Goal: Task Accomplishment & Management: Use online tool/utility

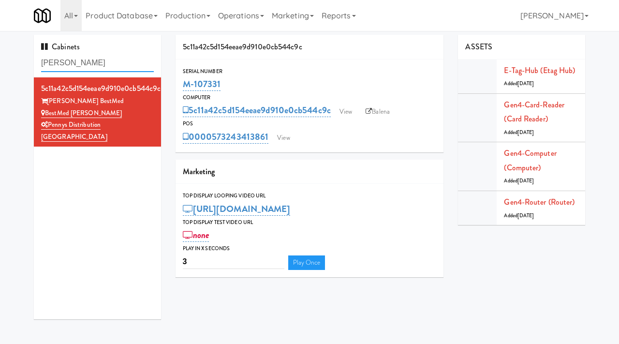
drag, startPoint x: 0, startPoint y: 0, endPoint x: 8, endPoint y: 60, distance: 61.0
click at [8, 60] on div "Cabinets [PERSON_NAME] 5c11a42c5d154eeae9d910e0cb544c9c [PERSON_NAME] BestMed B…" at bounding box center [309, 181] width 619 height 292
paste input "INTRO Cleveland"
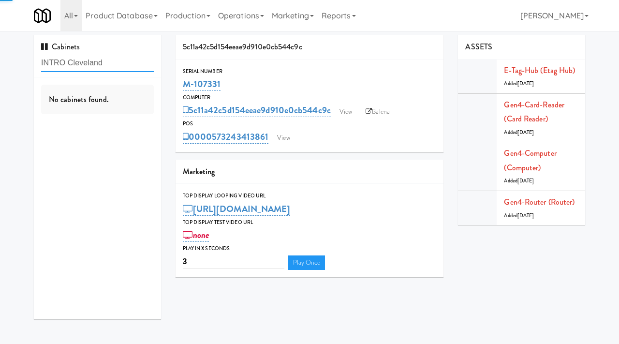
type input "INTRO Cleveland"
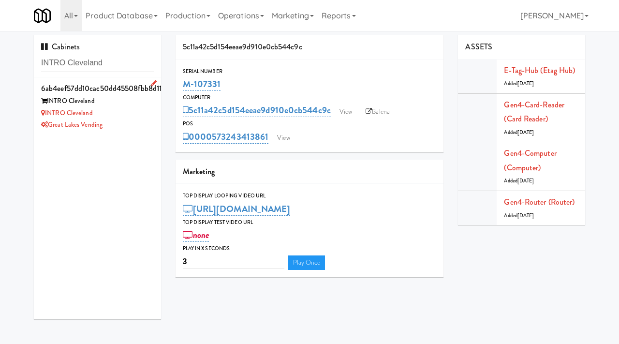
click at [135, 131] on li "6ab4eef57dd10cac50dd45508fbb8d11 INTRO Cleveland INTRO Cleveland Great Lakes Ve…" at bounding box center [97, 106] width 127 height 58
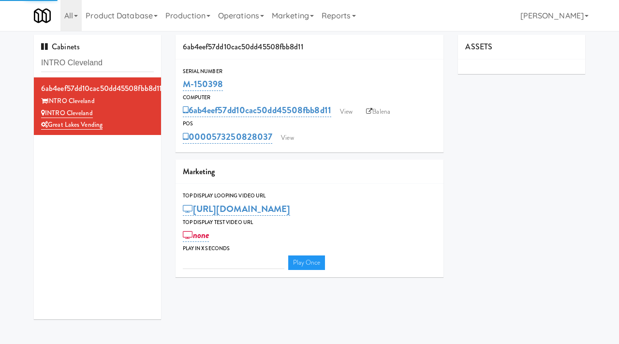
type input "3"
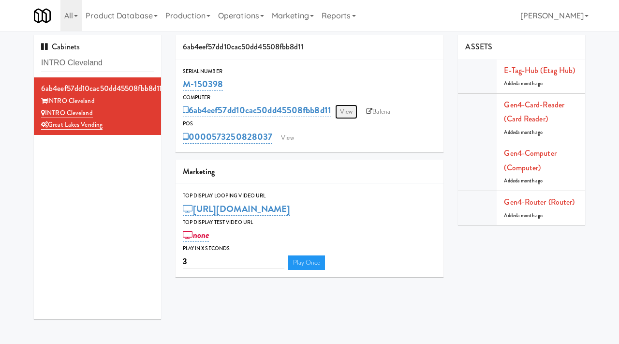
click at [351, 106] on link "View" at bounding box center [346, 111] width 22 height 15
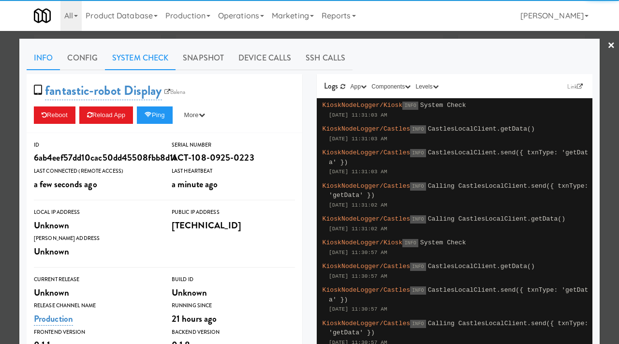
click at [124, 55] on link "System Check" at bounding box center [140, 58] width 71 height 24
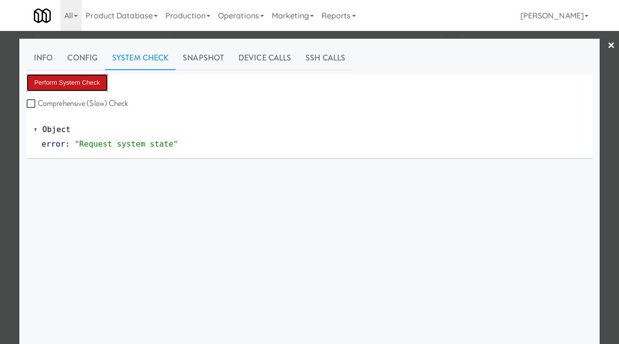
click at [91, 77] on button "Perform System Check" at bounding box center [67, 82] width 81 height 17
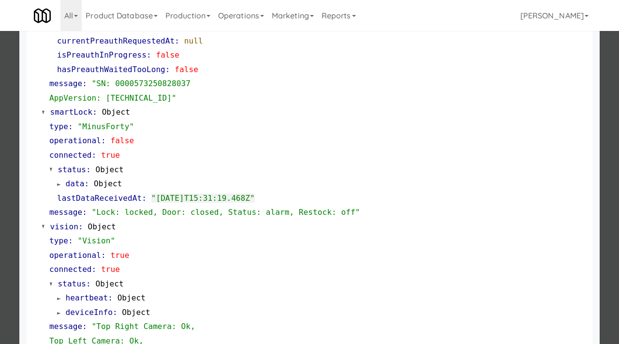
scroll to position [407, 0]
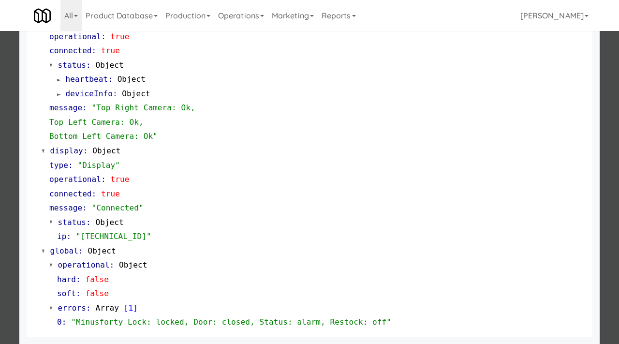
click at [0, 170] on div at bounding box center [309, 172] width 619 height 344
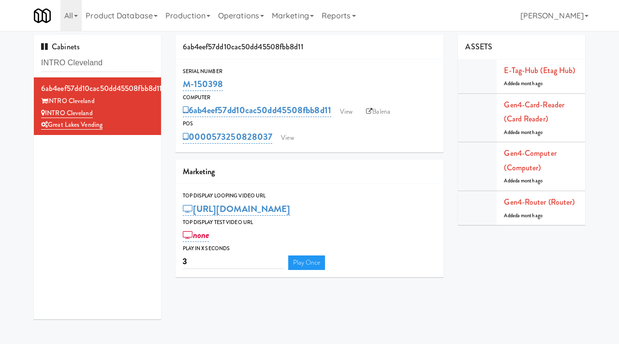
drag, startPoint x: 226, startPoint y: 85, endPoint x: 180, endPoint y: 85, distance: 45.9
click at [180, 85] on div "Serial Number M-150398" at bounding box center [310, 80] width 268 height 26
copy link "M-150398"
click at [350, 108] on link "View" at bounding box center [346, 111] width 22 height 15
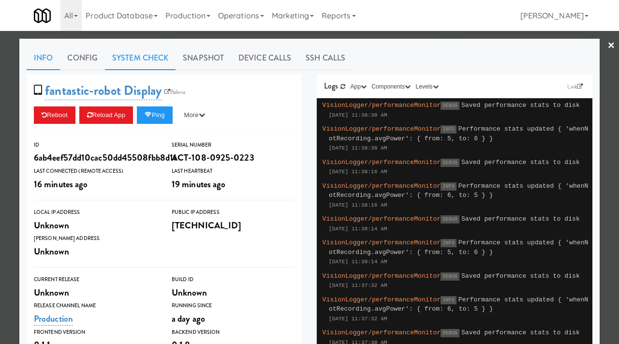
click at [162, 60] on link "System Check" at bounding box center [140, 58] width 71 height 24
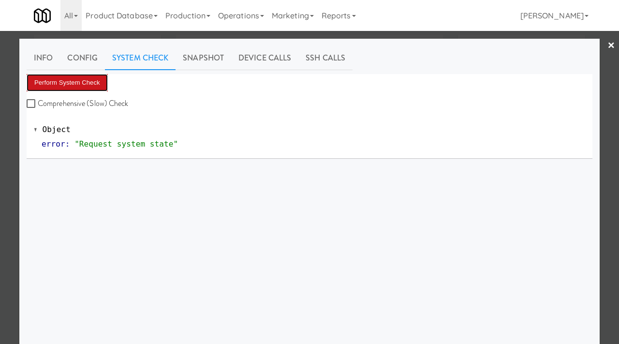
click at [82, 85] on button "Perform System Check" at bounding box center [67, 82] width 81 height 17
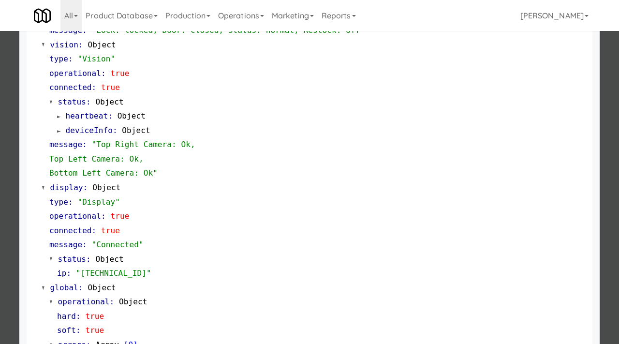
scroll to position [407, 0]
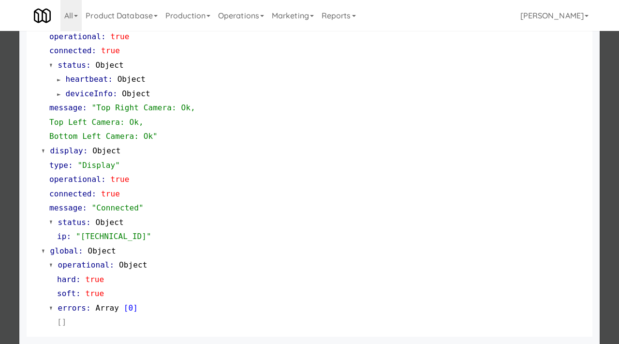
click at [1, 194] on div at bounding box center [309, 172] width 619 height 344
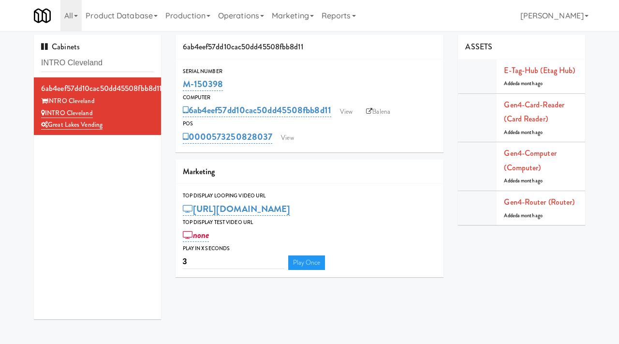
click at [285, 126] on div "POS" at bounding box center [310, 124] width 254 height 10
click at [286, 138] on link "View" at bounding box center [287, 138] width 22 height 15
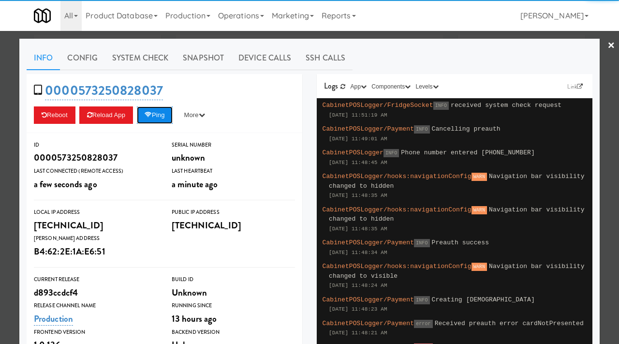
click at [159, 119] on button "Ping" at bounding box center [155, 114] width 36 height 17
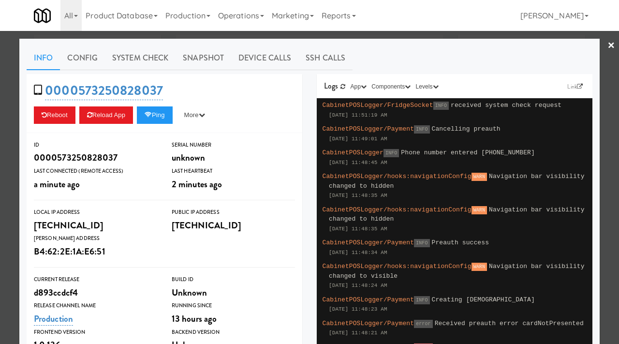
click at [0, 81] on div at bounding box center [309, 172] width 619 height 344
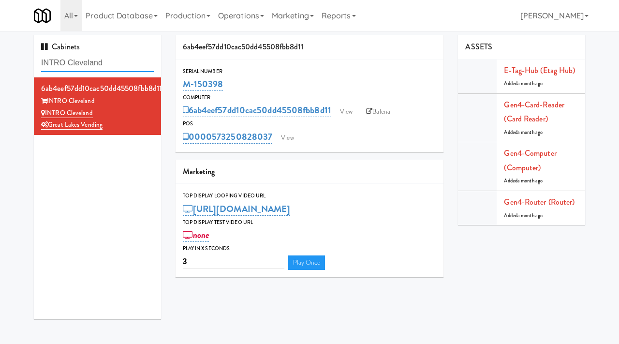
drag, startPoint x: 120, startPoint y: 63, endPoint x: 4, endPoint y: 64, distance: 116.1
click at [4, 64] on div "Cabinets INTRO Cleveland 6ab4eef57dd10cac50dd45508fbb8d11 INTRO Cleveland INTRO…" at bounding box center [309, 181] width 619 height 292
paste input "Harbour Cay - Cooler - Left"
type input "Harbour Cay - Cooler - Left"
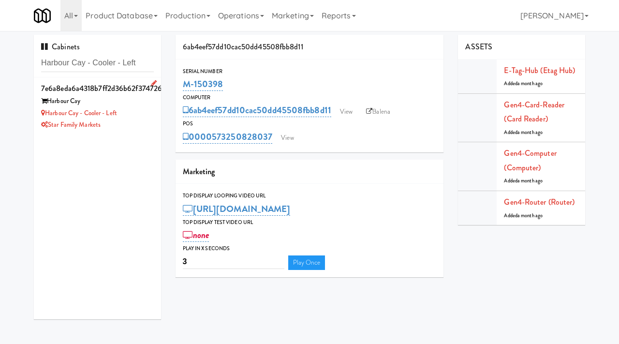
click at [143, 110] on div "Harbour Cay - Cooler - Left" at bounding box center [97, 113] width 113 height 12
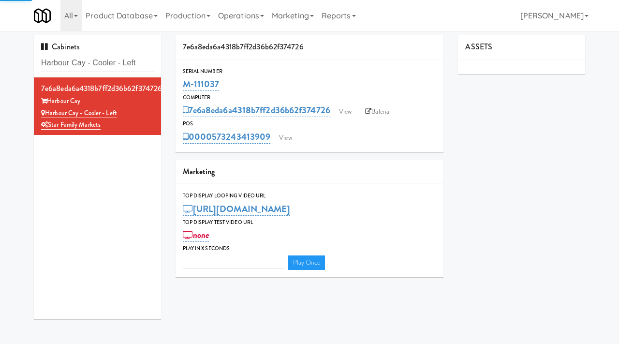
type input "3"
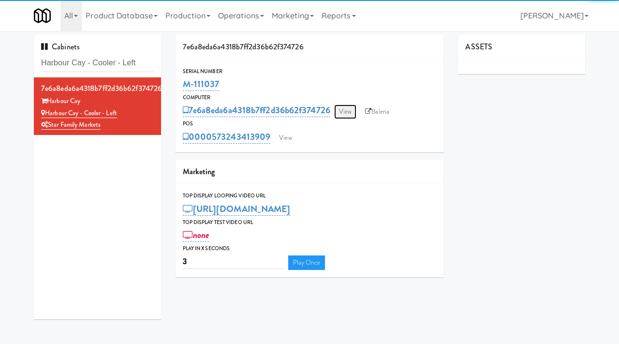
click at [346, 111] on link "View" at bounding box center [345, 111] width 22 height 15
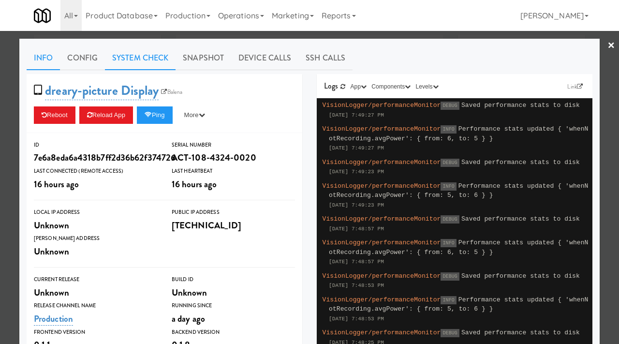
click at [130, 62] on link "System Check" at bounding box center [140, 58] width 71 height 24
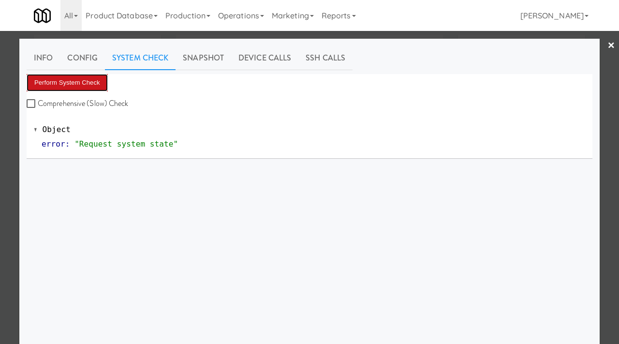
click at [88, 84] on button "Perform System Check" at bounding box center [67, 82] width 81 height 17
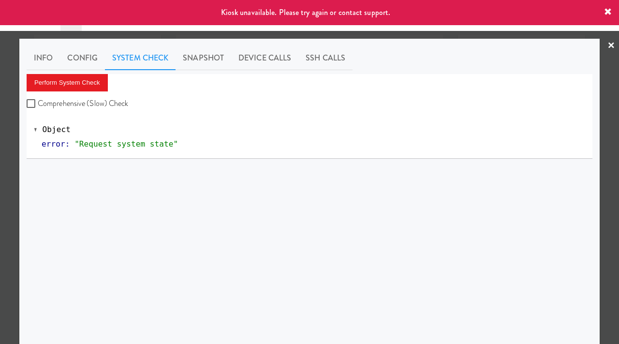
click at [1, 141] on div at bounding box center [309, 172] width 619 height 344
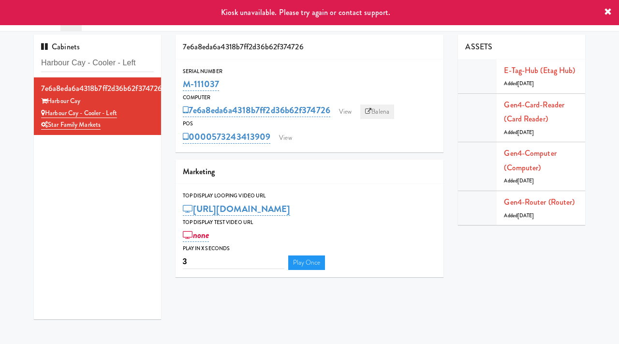
click at [387, 117] on link "Balena" at bounding box center [377, 111] width 34 height 15
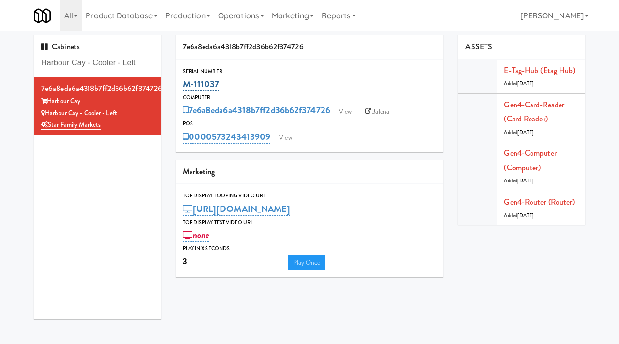
drag, startPoint x: 222, startPoint y: 89, endPoint x: 184, endPoint y: 90, distance: 38.7
click at [184, 90] on div "M-111037" at bounding box center [310, 84] width 254 height 16
copy link "M-111037"
drag, startPoint x: 90, startPoint y: 103, endPoint x: 50, endPoint y: 103, distance: 39.7
click at [50, 103] on div "Harbour Cay" at bounding box center [97, 101] width 113 height 12
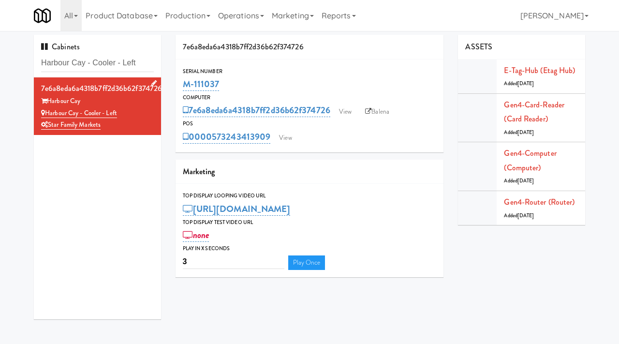
copy div "Harbour Cay"
drag, startPoint x: 121, startPoint y: 114, endPoint x: 48, endPoint y: 115, distance: 73.0
click at [48, 115] on div "Harbour Cay - Cooler - Left" at bounding box center [97, 113] width 113 height 12
copy link "Harbour Cay - Cooler - Left"
drag, startPoint x: 143, startPoint y: 64, endPoint x: 26, endPoint y: 64, distance: 117.5
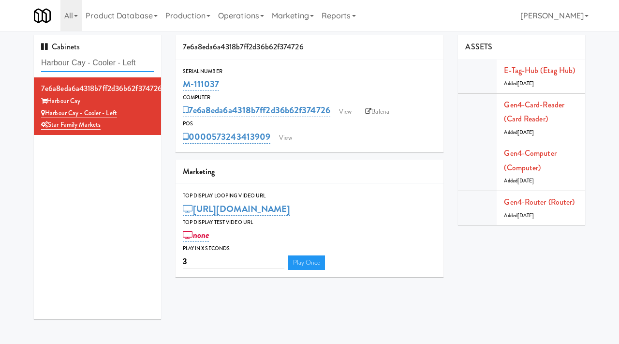
click at [26, 64] on div "Cabinets Harbour Cay - Cooler - Left 7e6a8eda6a4318b7ff2d36b62f374726 Harbour […" at bounding box center [309, 181] width 619 height 292
paste input "Autoworks-Cooler 1"
type input "Autoworks-Cooler 1"
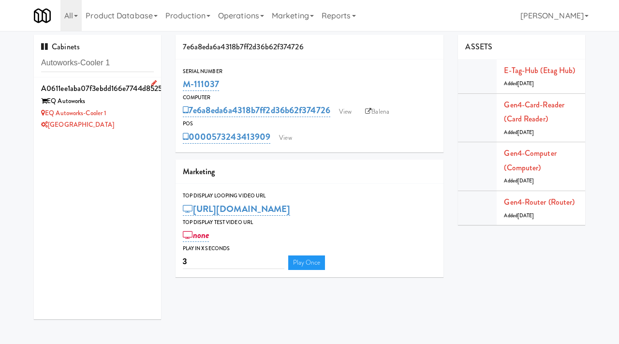
click at [133, 114] on div "EQ Autoworks-Cooler 1" at bounding box center [97, 113] width 113 height 12
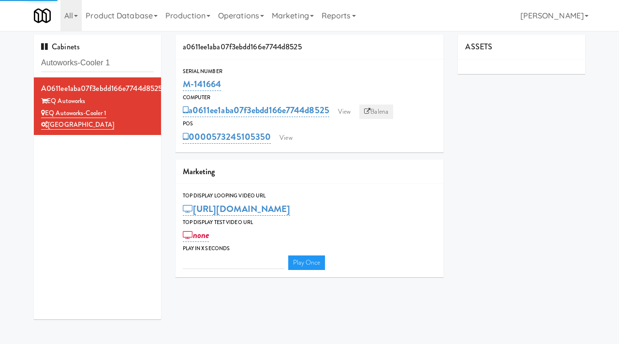
type input "3"
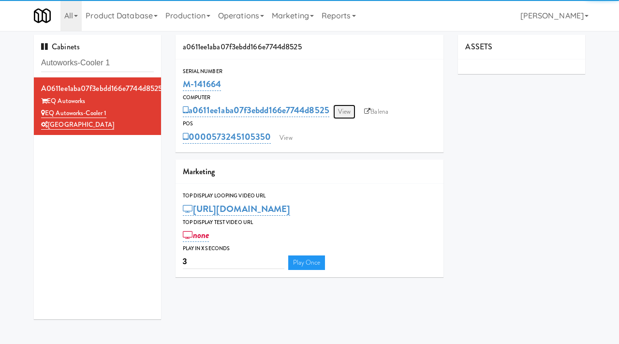
click at [349, 111] on link "View" at bounding box center [344, 111] width 22 height 15
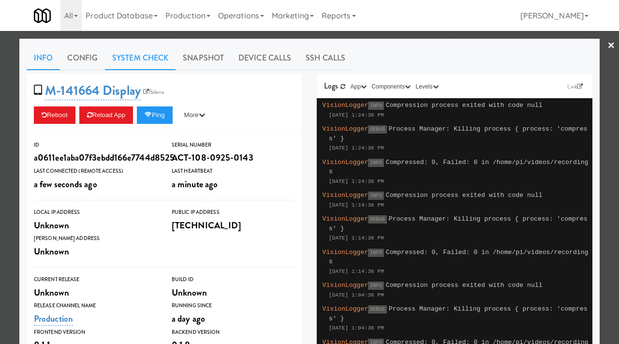
click at [133, 61] on link "System Check" at bounding box center [140, 58] width 71 height 24
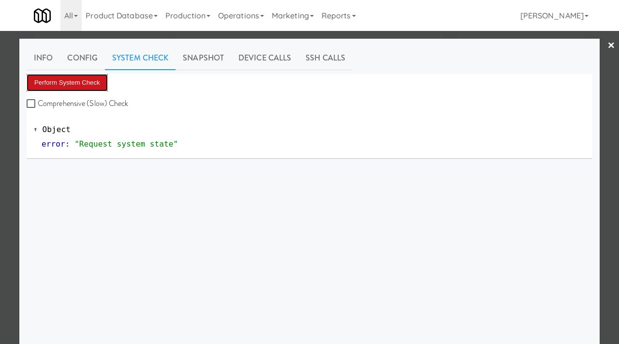
click at [105, 79] on button "Perform System Check" at bounding box center [67, 82] width 81 height 17
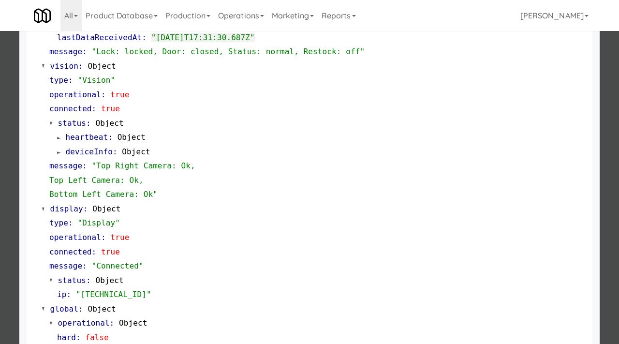
scroll to position [379, 0]
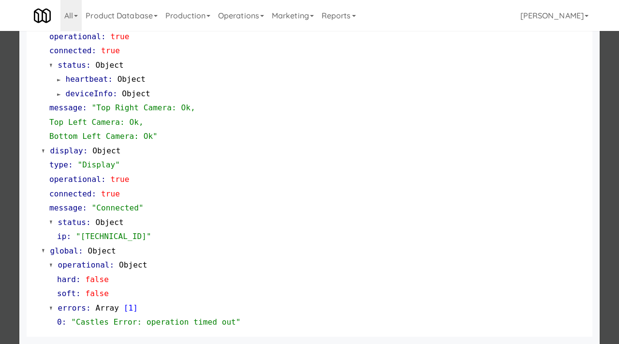
click at [0, 220] on div at bounding box center [309, 172] width 619 height 344
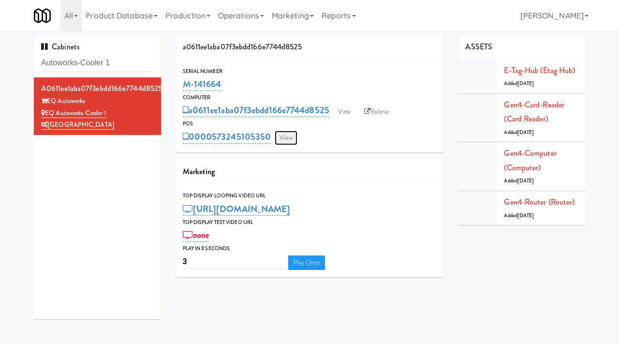
click at [285, 140] on link "View" at bounding box center [286, 138] width 22 height 15
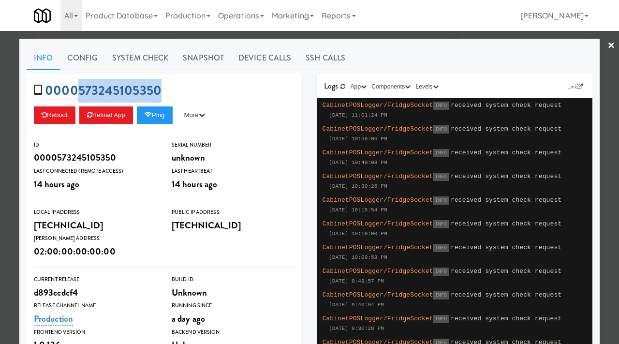
drag, startPoint x: 164, startPoint y: 88, endPoint x: 80, endPoint y: 97, distance: 85.1
click at [80, 97] on div "0000573245105350 Reboot Reload App Ping More Ping Server Restart Server Force R…" at bounding box center [165, 103] width 276 height 59
copy link "573245105350"
click at [8, 120] on div at bounding box center [309, 172] width 619 height 344
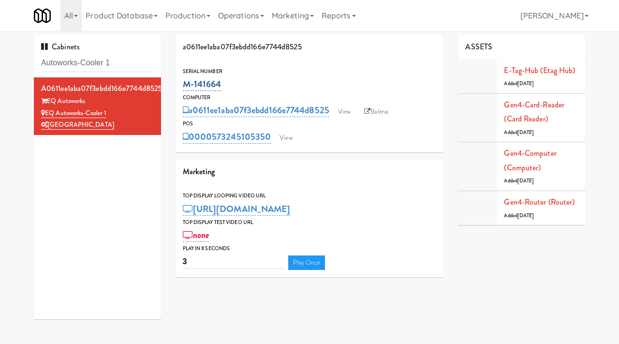
drag, startPoint x: 224, startPoint y: 81, endPoint x: 184, endPoint y: 85, distance: 40.4
click at [184, 86] on div "M-141664" at bounding box center [310, 84] width 254 height 16
copy link "M-141664"
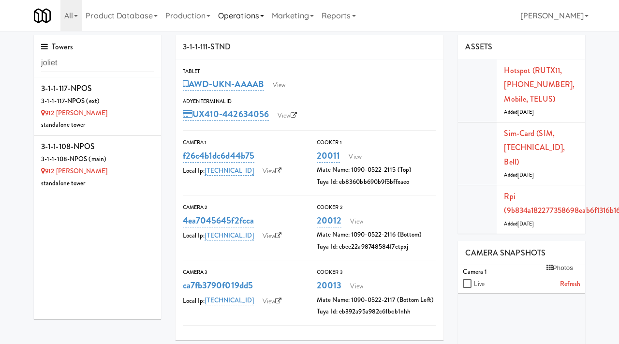
click at [242, 23] on link "Operations" at bounding box center [241, 15] width 54 height 31
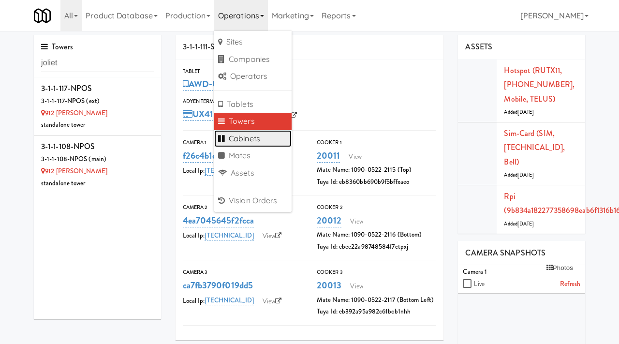
click at [237, 145] on link "Cabinets" at bounding box center [252, 138] width 77 height 17
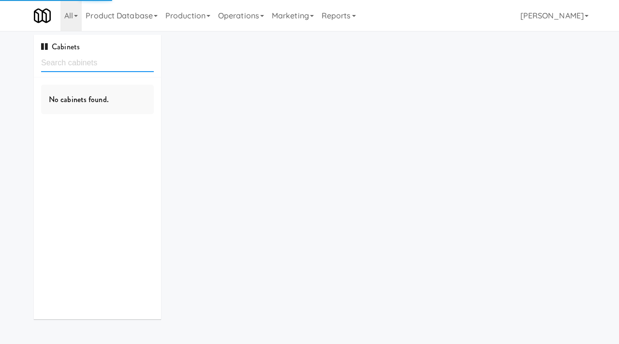
click at [50, 66] on input "text" at bounding box center [97, 63] width 113 height 18
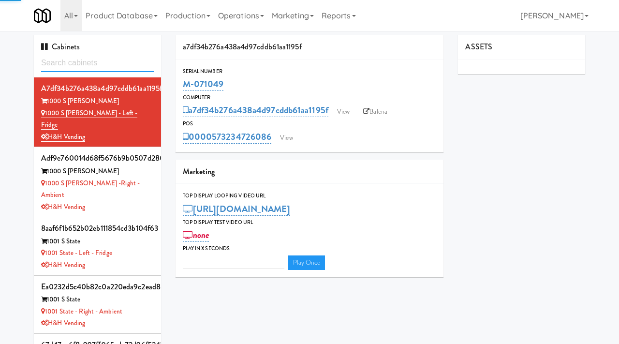
type input "3"
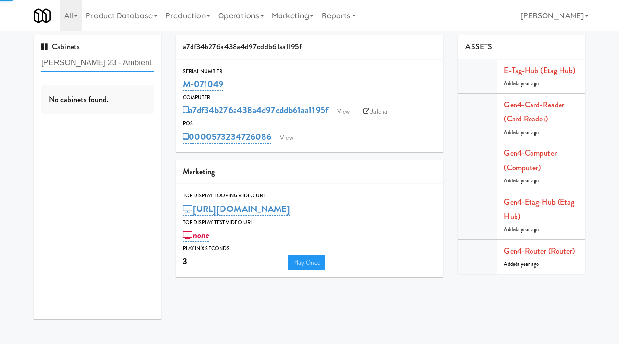
type input "Elliston 23 - Ambient"
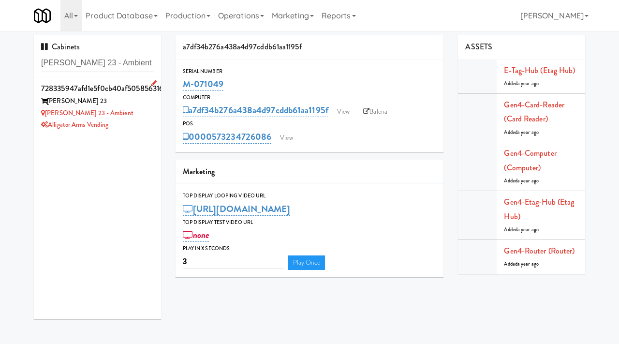
click at [132, 115] on div "Elliston 23 - Ambient" at bounding box center [97, 113] width 113 height 12
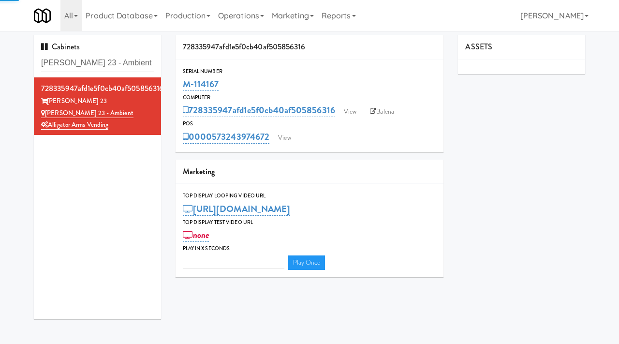
type input "3"
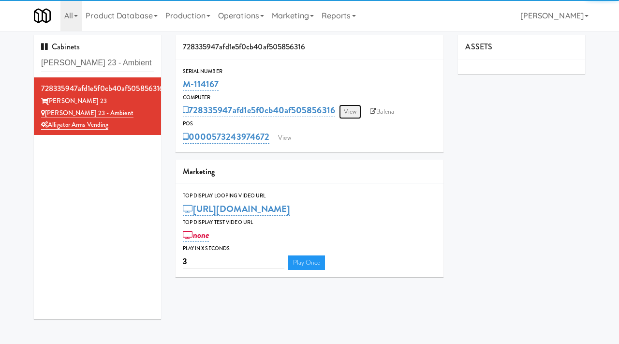
click at [341, 105] on link "View" at bounding box center [350, 111] width 22 height 15
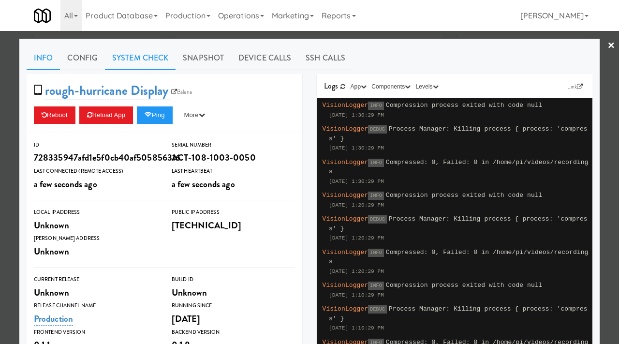
click at [167, 59] on link "System Check" at bounding box center [140, 58] width 71 height 24
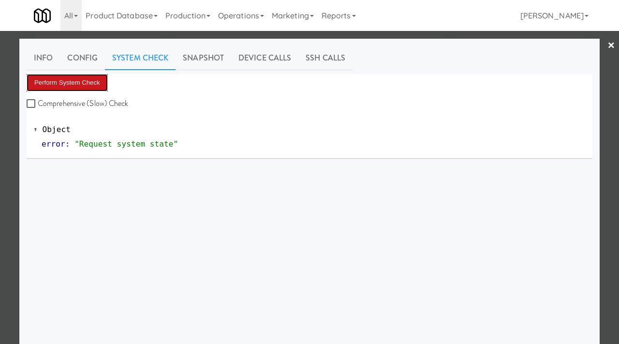
click at [84, 78] on button "Perform System Check" at bounding box center [67, 82] width 81 height 17
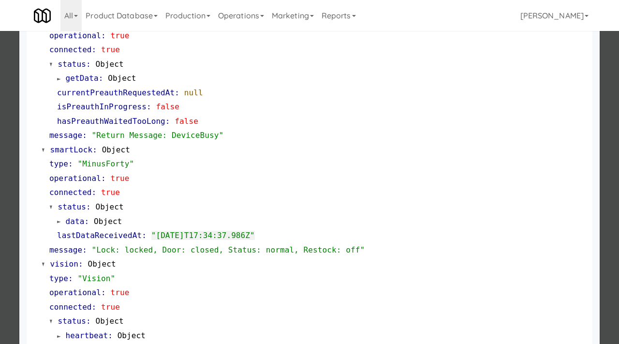
scroll to position [393, 0]
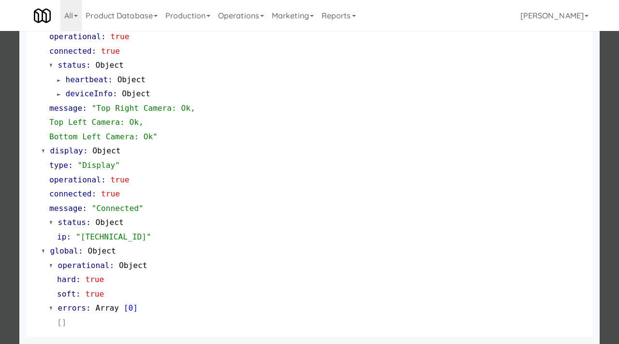
click at [0, 233] on div at bounding box center [309, 172] width 619 height 344
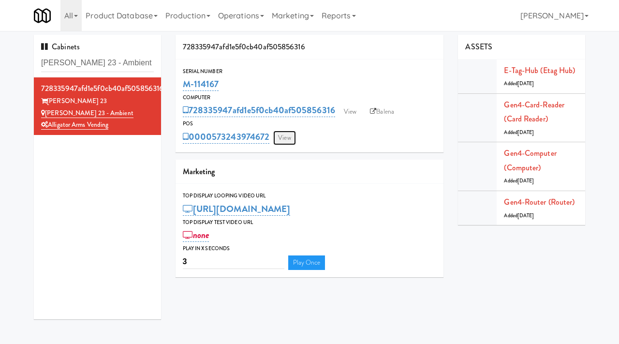
click at [289, 132] on link "View" at bounding box center [284, 138] width 22 height 15
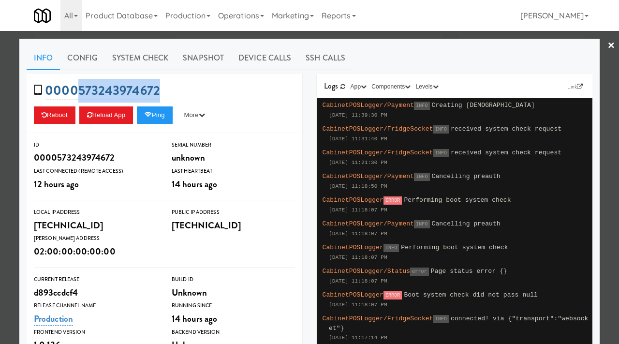
drag, startPoint x: 166, startPoint y: 88, endPoint x: 79, endPoint y: 94, distance: 87.3
click at [79, 94] on div "0000573243974672 Reboot Reload App Ping More Ping Server Restart Server Force R…" at bounding box center [165, 103] width 276 height 59
copy link "573243974672"
